Goal: Go to known website: Access a specific website the user already knows

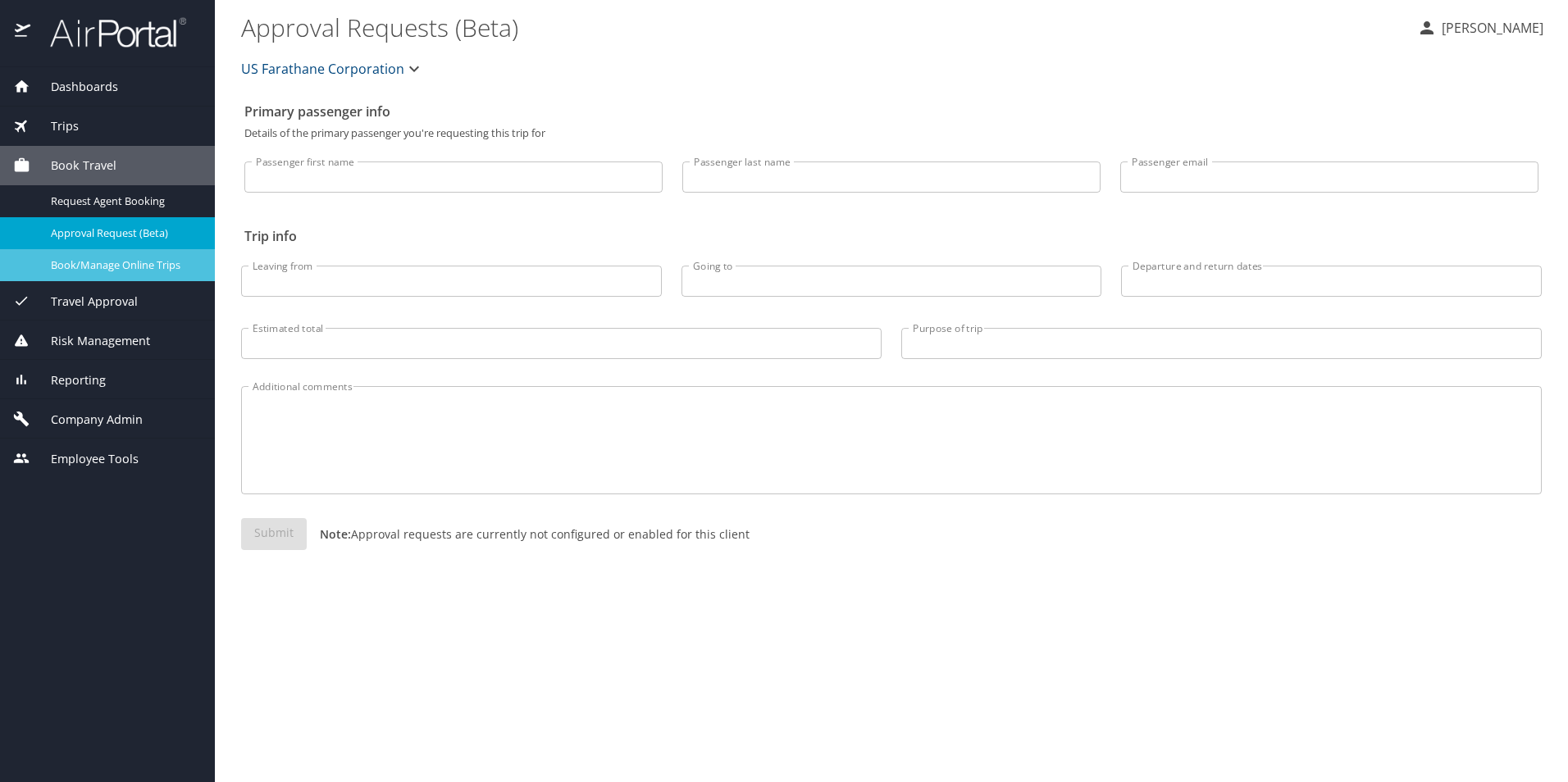
click at [116, 264] on span "Book/Manage Online Trips" at bounding box center [124, 265] width 144 height 15
